Goal: Information Seeking & Learning: Learn about a topic

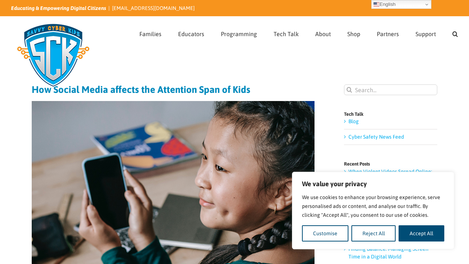
click at [17, 84] on img at bounding box center [53, 55] width 84 height 74
click at [406, 232] on button "Accept All" at bounding box center [421, 233] width 46 height 16
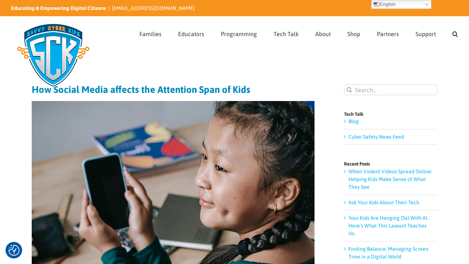
checkbox input "true"
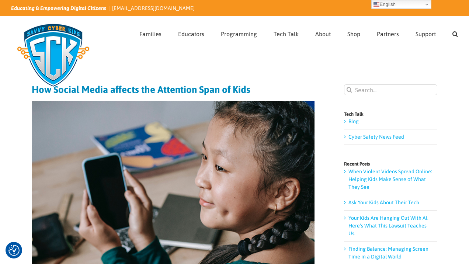
click at [241, 53] on div "Page Title Bar" at bounding box center [234, 56] width 447 height 15
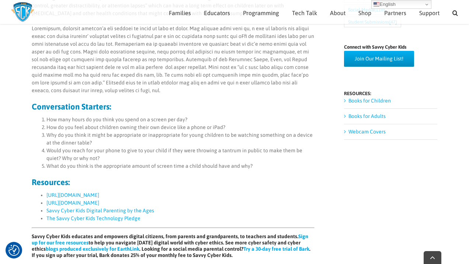
scroll to position [397, 0]
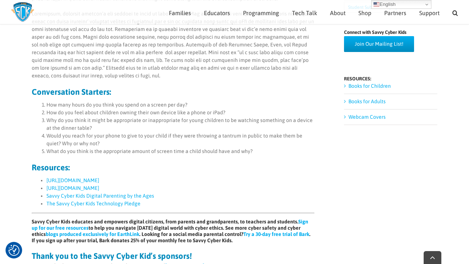
click at [16, 157] on main "How Social Media affects the Attention Span of Kids By [PERSON_NAME] Teenagers …" at bounding box center [234, 31] width 469 height 745
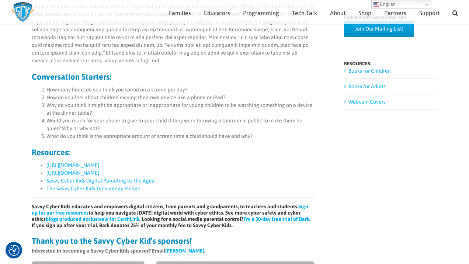
scroll to position [411, 0]
click at [92, 165] on link "[URL][DOMAIN_NAME]" at bounding box center [72, 166] width 53 height 6
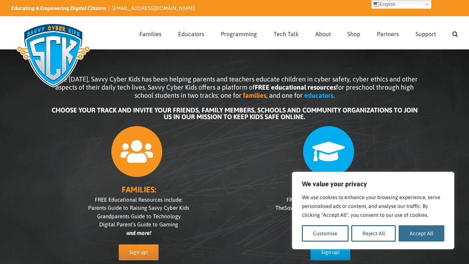
click at [414, 230] on button "Accept All" at bounding box center [421, 233] width 46 height 16
checkbox input "true"
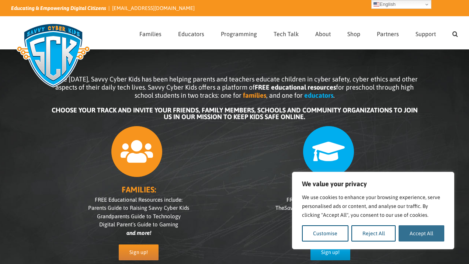
checkbox input "true"
